Goal: Navigation & Orientation: Find specific page/section

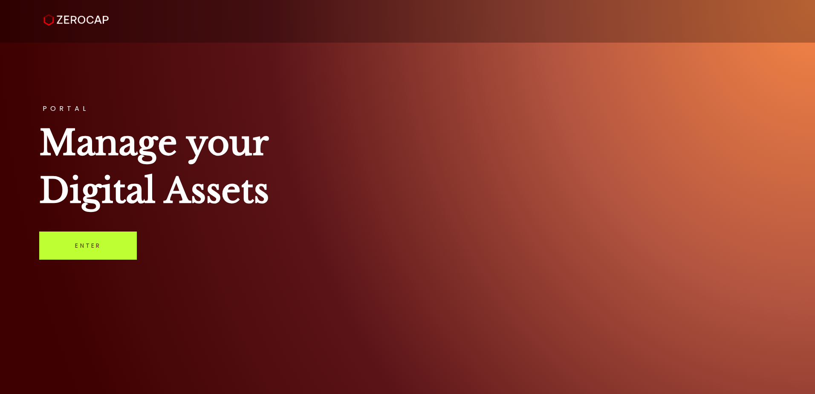
click at [78, 251] on link "Enter" at bounding box center [88, 245] width 98 height 28
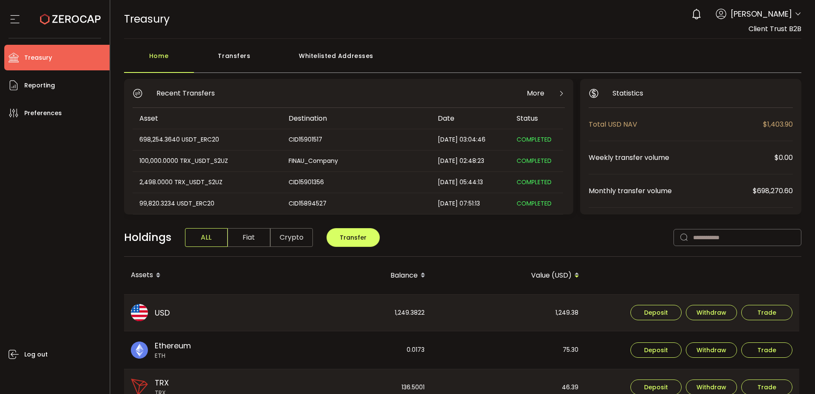
click at [793, 5] on div "0 Dhivya Dharshini Account Finalto Australia Pty Ltd (991b14) Finalto Australia…" at bounding box center [744, 14] width 114 height 19
click at [795, 17] on icon at bounding box center [798, 14] width 7 height 7
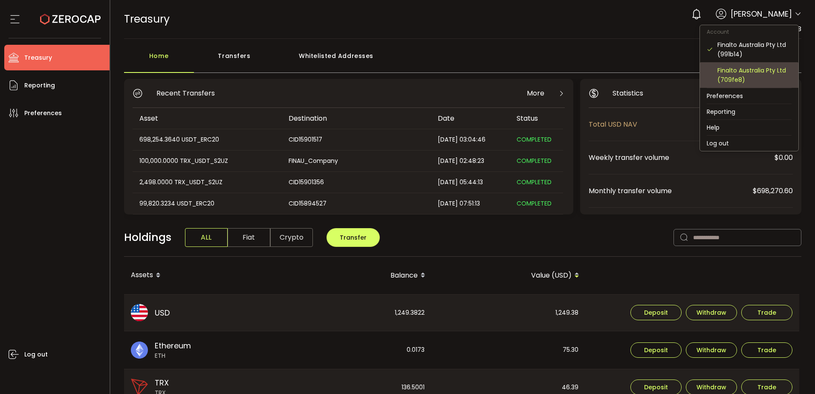
click at [758, 67] on div "Finalto Australia Pty Ltd (709fe8)" at bounding box center [754, 75] width 74 height 19
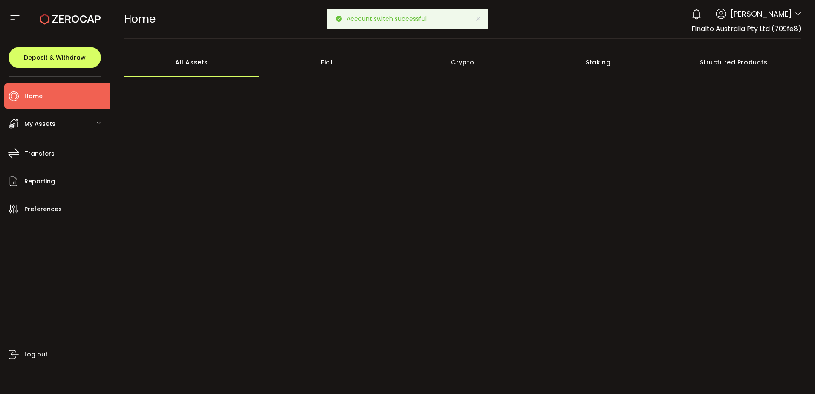
click at [80, 118] on div "My Assets" at bounding box center [56, 124] width 105 height 26
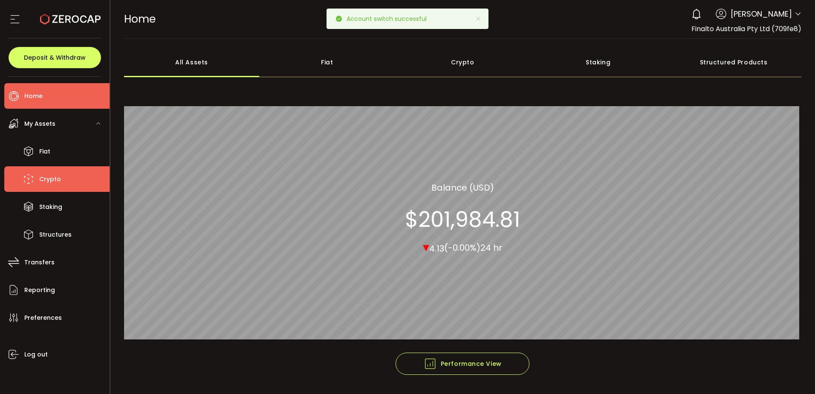
click at [54, 173] on span "Crypto" at bounding box center [50, 179] width 22 height 12
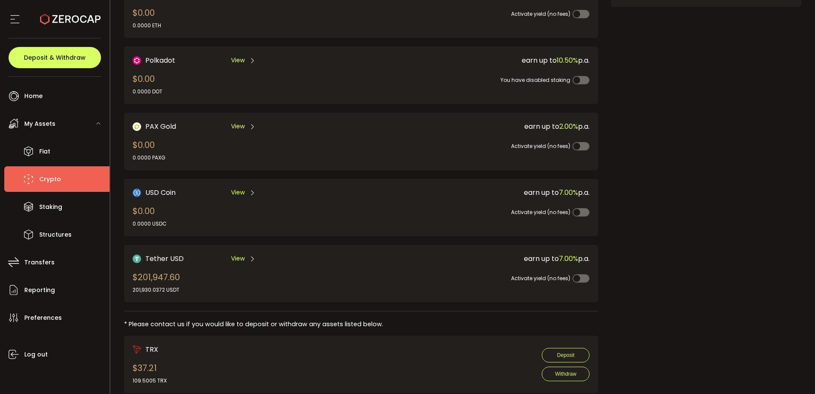
scroll to position [179, 0]
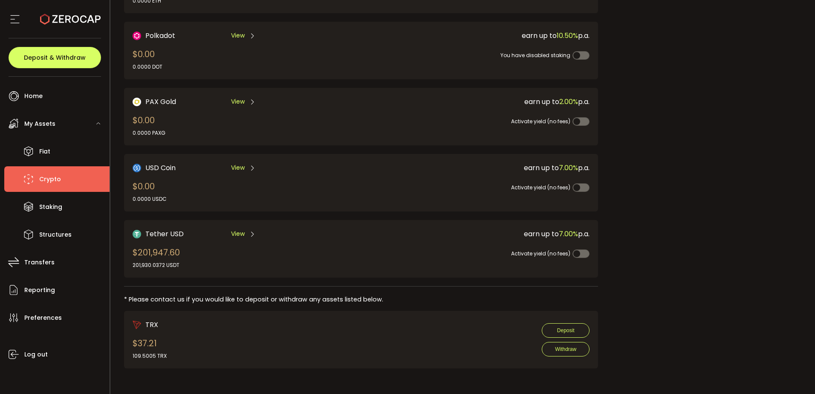
click at [676, 348] on div "Request an OTC Trade Trade OTC Buy Sell Crypto *** BTC ETH USDT USDC PAXG DOT F…" at bounding box center [706, 133] width 191 height 487
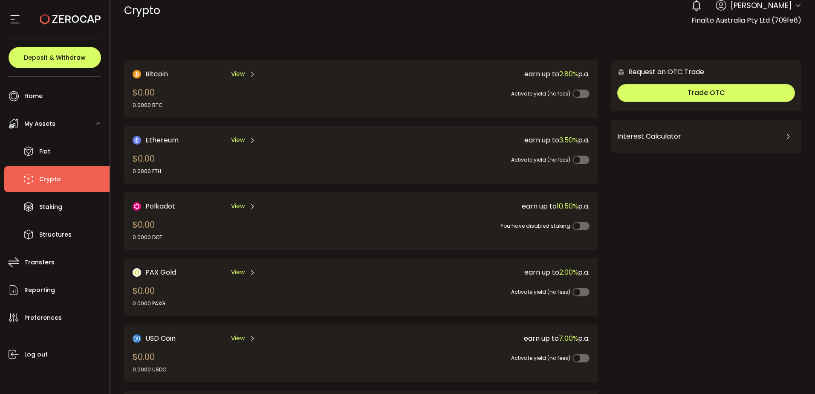
scroll to position [0, 0]
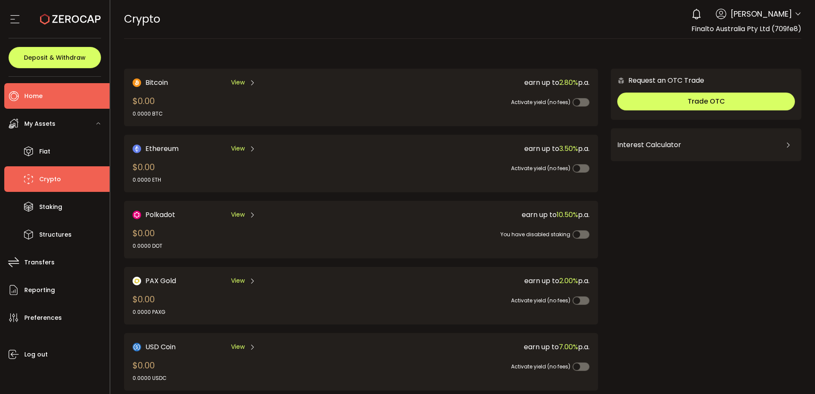
click at [44, 90] on li "Home" at bounding box center [56, 96] width 105 height 26
